Goal: Task Accomplishment & Management: Manage account settings

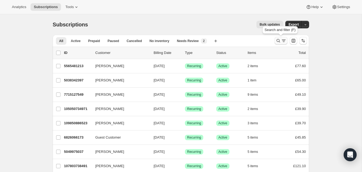
click at [278, 39] on icon "Search and filter results" at bounding box center [277, 40] width 5 height 5
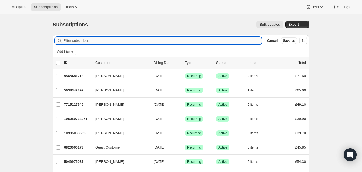
click at [150, 40] on input "Filter subscribers" at bounding box center [162, 41] width 198 height 8
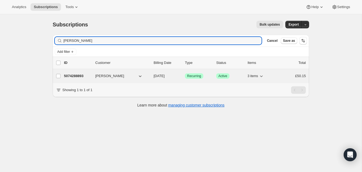
type input "[PERSON_NAME]"
click at [80, 74] on p "5074288893" at bounding box center [77, 75] width 27 height 5
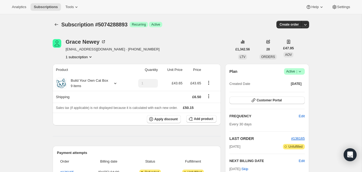
click at [292, 69] on span "Active |" at bounding box center [294, 71] width 16 height 5
click at [289, 90] on span "Cancel subscription" at bounding box center [292, 91] width 30 height 4
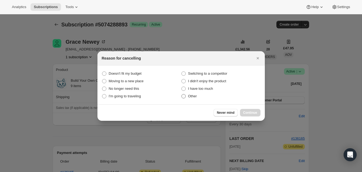
click at [185, 96] on span ":rbv:" at bounding box center [183, 96] width 4 height 4
click at [181, 94] on input "Other" at bounding box center [181, 94] width 0 height 0
radio input "true"
click at [253, 111] on span "Continue" at bounding box center [250, 113] width 14 height 4
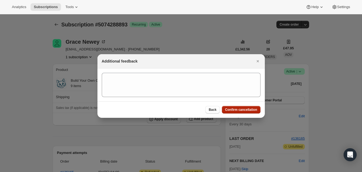
click at [254, 108] on span "Confirm cancellation" at bounding box center [241, 110] width 32 height 4
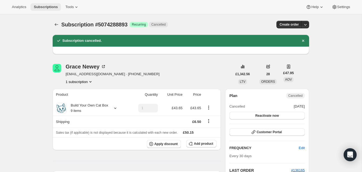
click at [51, 5] on span "Subscriptions" at bounding box center [46, 7] width 24 height 4
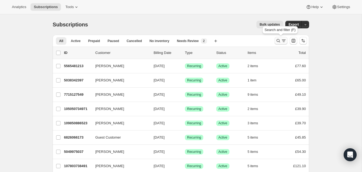
click at [278, 39] on icon "Search and filter results" at bounding box center [277, 40] width 5 height 5
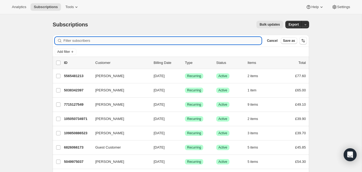
click at [164, 40] on input "Filter subscribers" at bounding box center [162, 41] width 198 height 8
click at [97, 40] on input "Filter subscribers" at bounding box center [162, 41] width 198 height 8
paste input "[PERSON_NAME]"
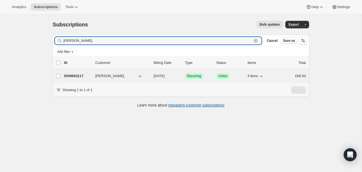
type input "[PERSON_NAME]"
click at [75, 74] on p "5039653117" at bounding box center [77, 75] width 27 height 5
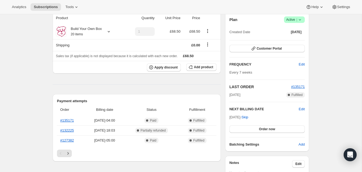
scroll to position [53, 0]
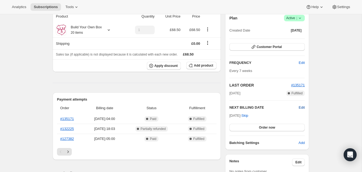
click at [301, 106] on span "Edit" at bounding box center [301, 107] width 6 height 5
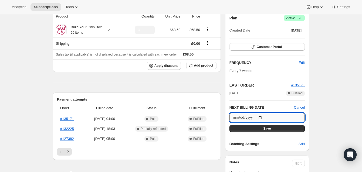
click at [262, 117] on input "[DATE]" at bounding box center [266, 117] width 75 height 9
type input "[DATE]"
click at [274, 127] on button "Save" at bounding box center [266, 129] width 75 height 8
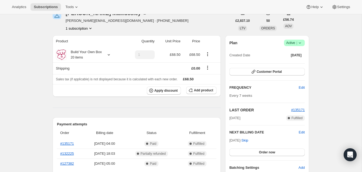
scroll to position [0, 0]
